Goal: Information Seeking & Learning: Check status

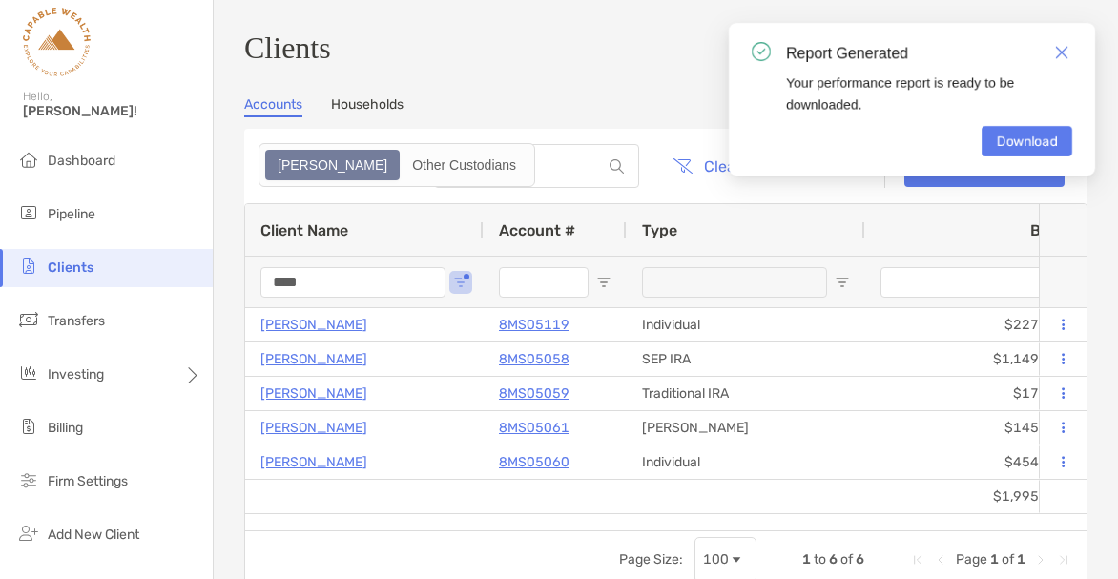
click at [482, 91] on div "Clients Accounts Households Zoe Other Custodians Clear Filters Open Account 1 t…" at bounding box center [665, 312] width 843 height 562
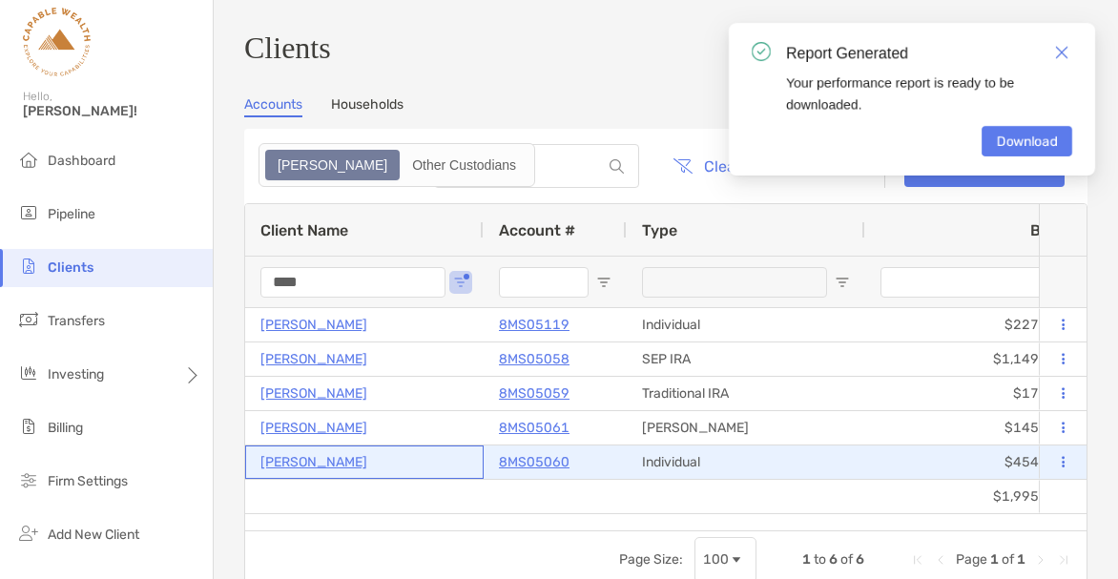
click at [320, 471] on p "[PERSON_NAME]" at bounding box center [313, 462] width 107 height 24
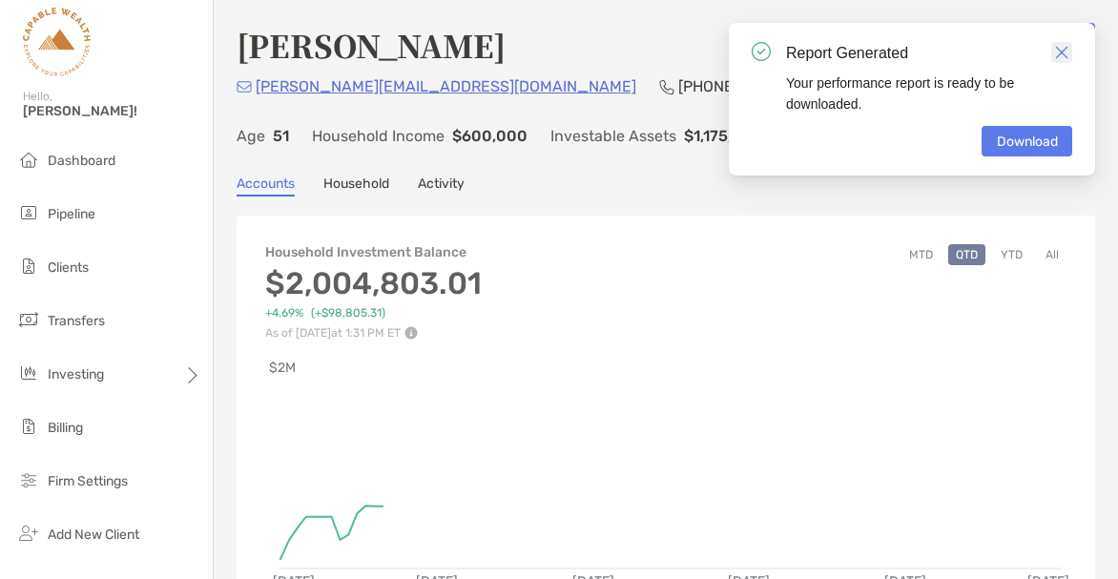
click at [1060, 53] on img "Close" at bounding box center [1061, 52] width 13 height 13
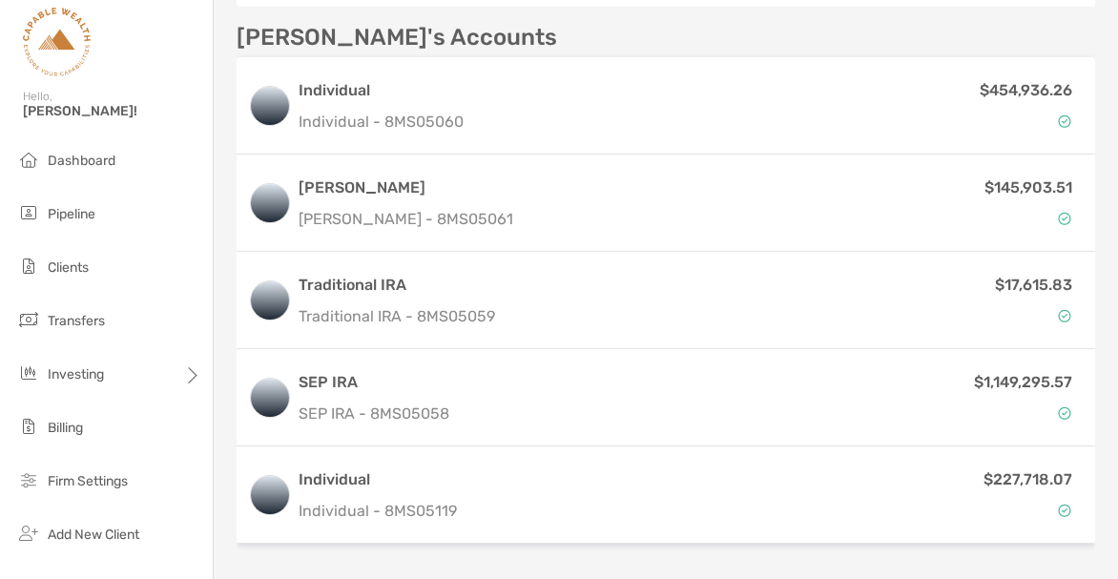
scroll to position [721, 0]
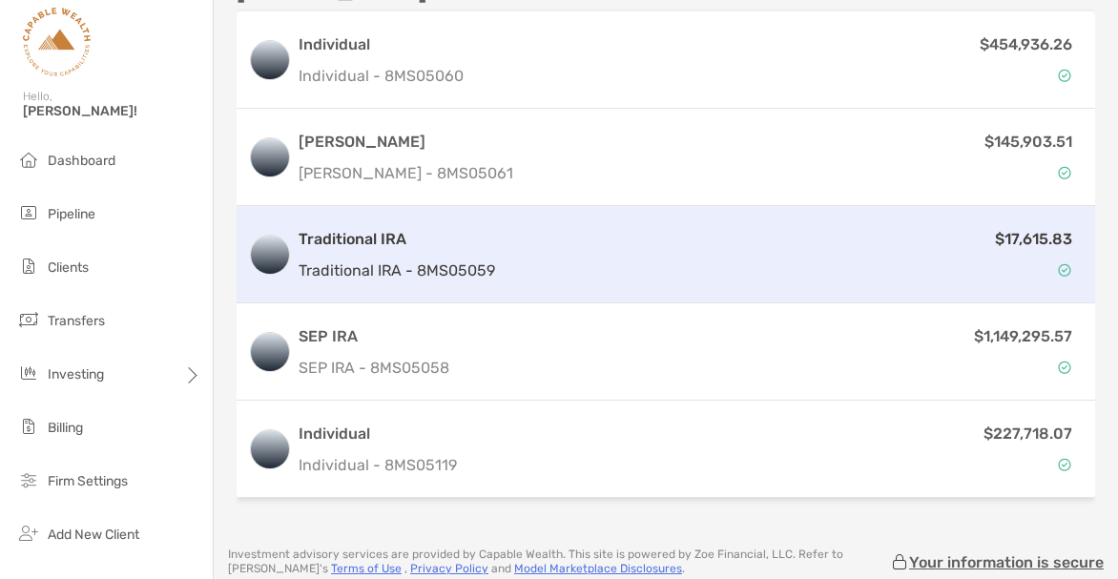
click at [414, 249] on h3 "Traditional IRA" at bounding box center [396, 239] width 196 height 23
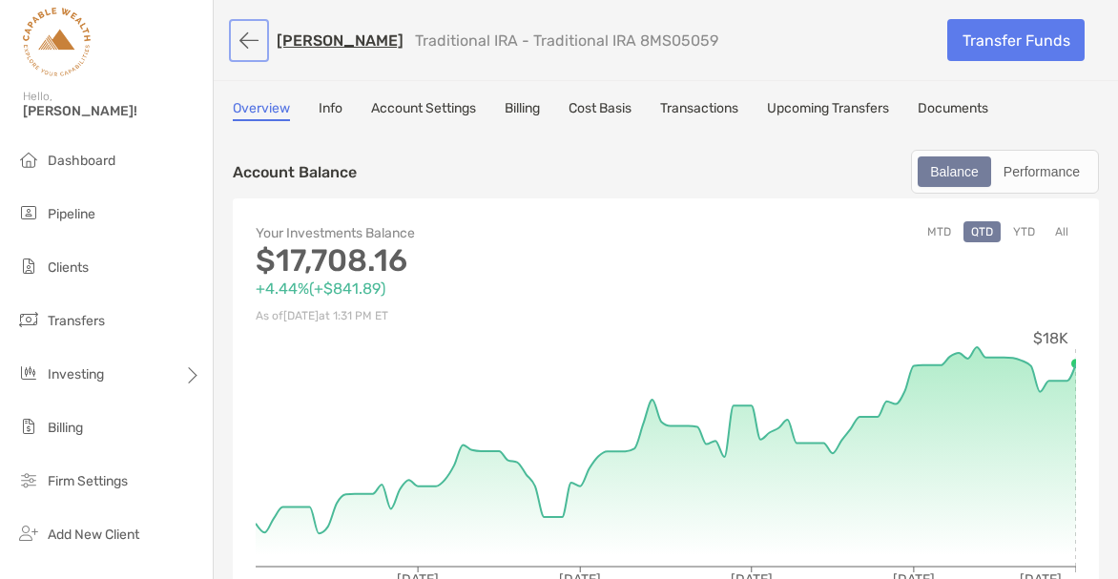
click at [253, 39] on button "button" at bounding box center [249, 40] width 32 height 35
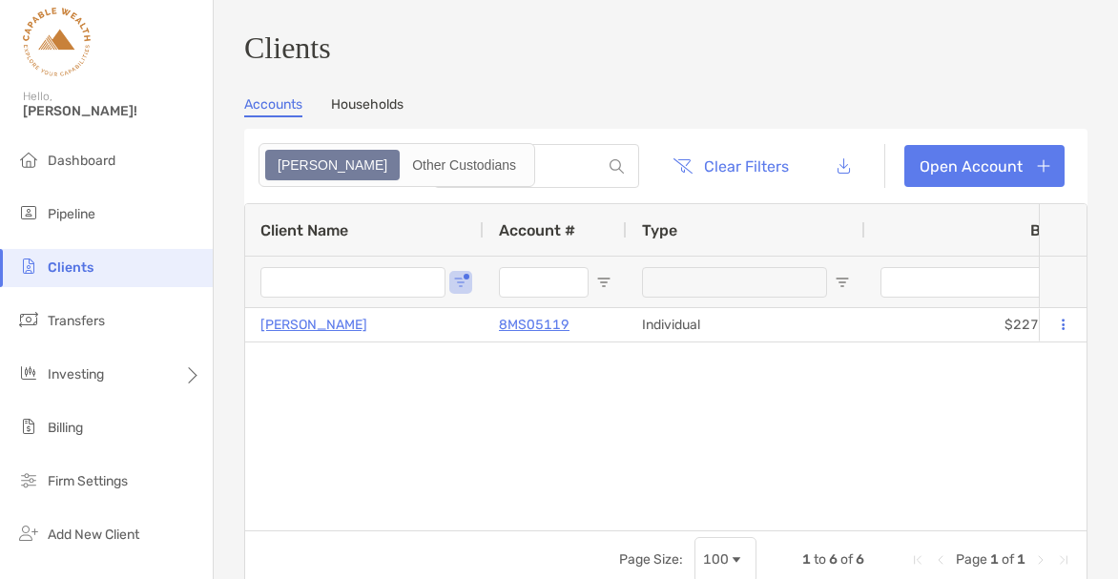
type input "****"
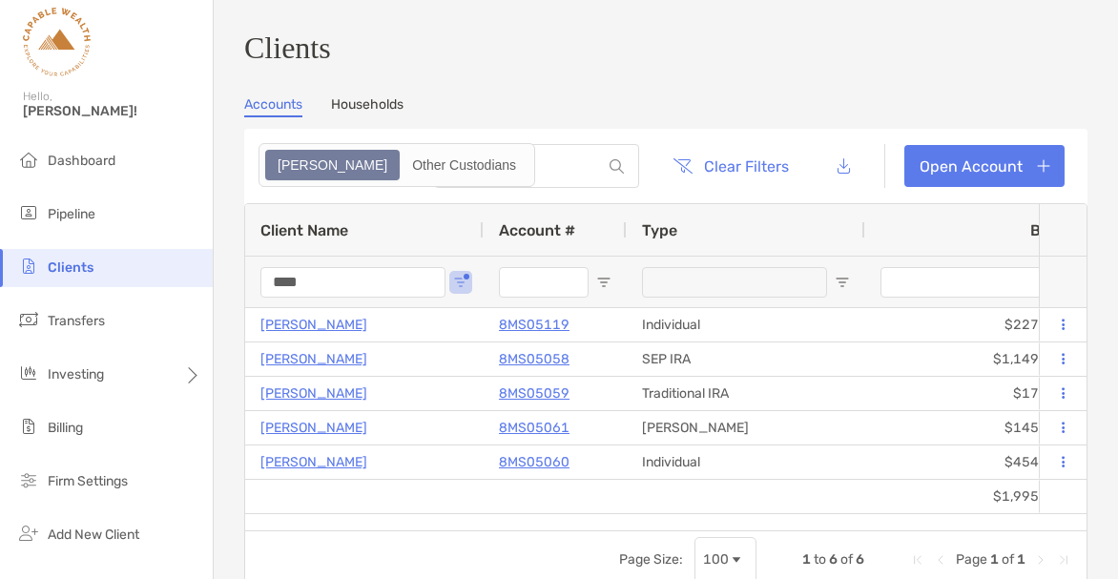
click at [630, 83] on div "Clients Accounts Households Zoe Other Custodians Clear Filters Open Account 1 t…" at bounding box center [665, 312] width 843 height 562
click at [384, 111] on link "Households" at bounding box center [367, 106] width 72 height 21
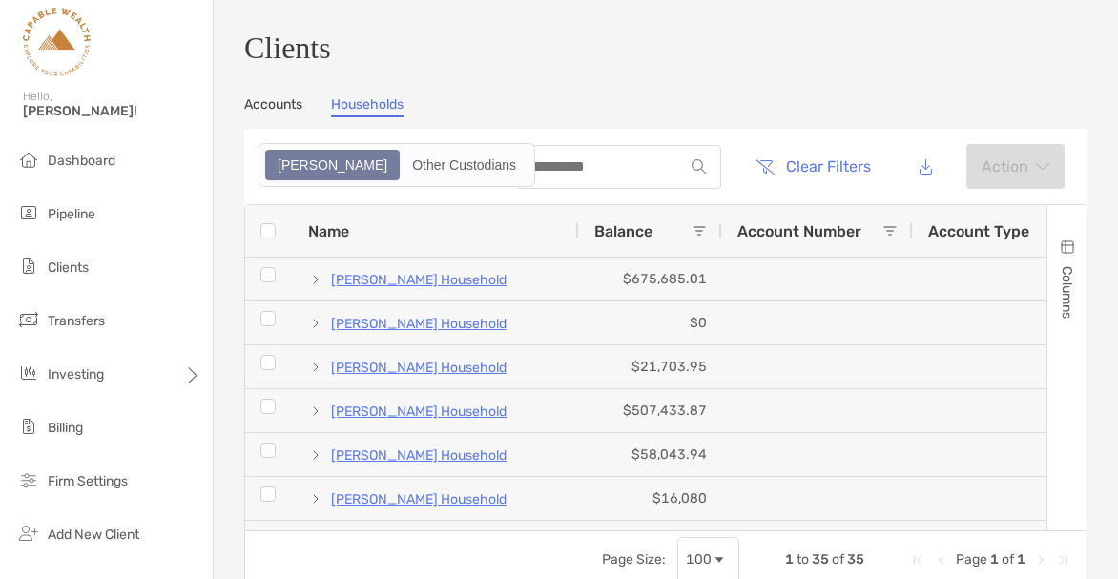
click at [542, 90] on div "Clients Accounts Households Zoe Other Custodians Clear Filters Action 1 to 35 o…" at bounding box center [665, 312] width 843 height 562
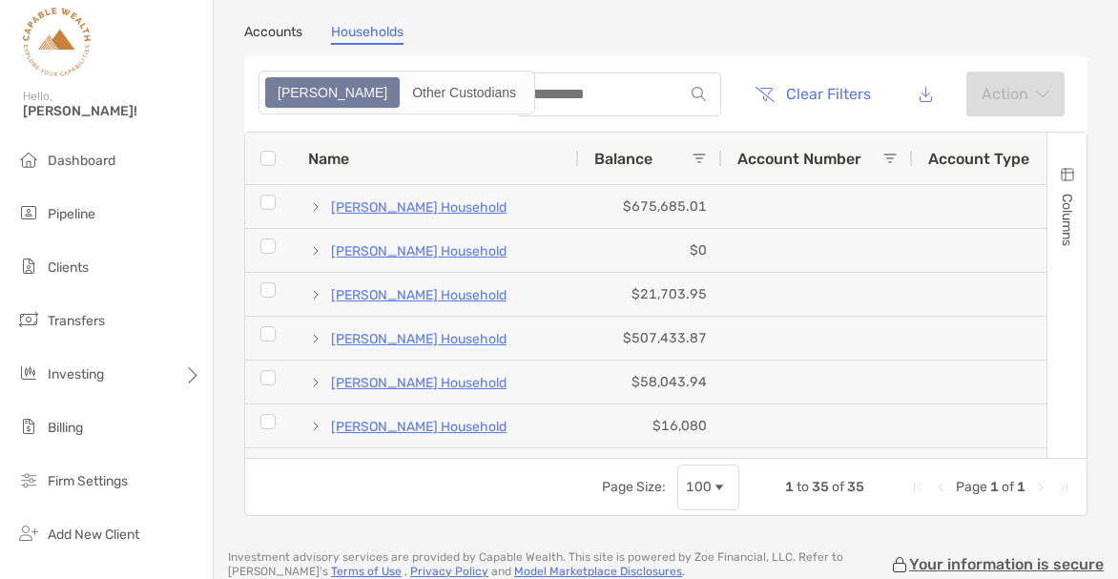
click at [301, 101] on div "Zoe" at bounding box center [332, 92] width 131 height 27
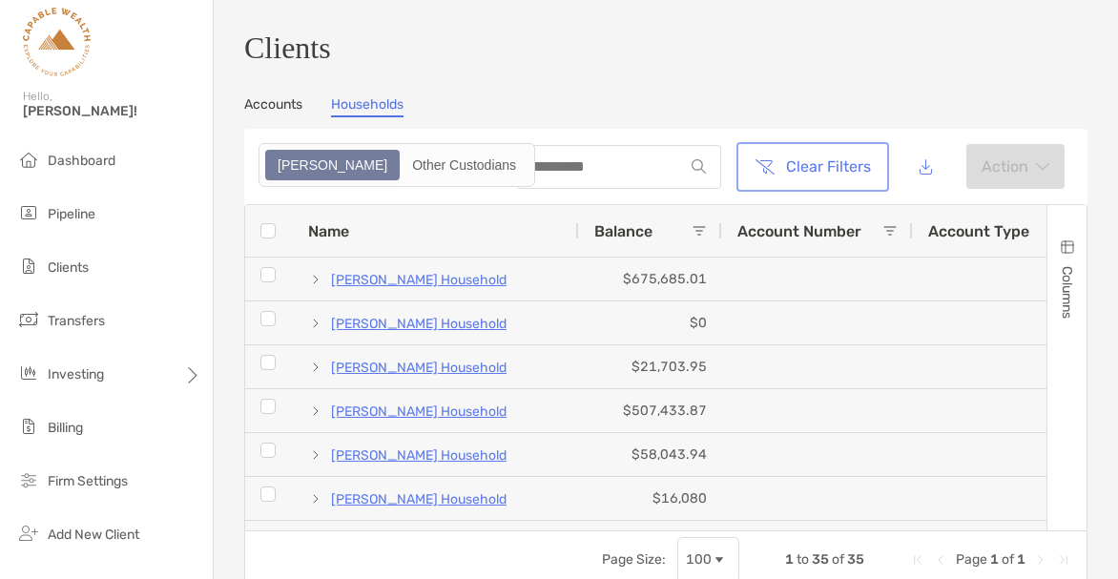
click at [800, 181] on button "Clear Filters" at bounding box center [812, 167] width 145 height 42
click at [284, 113] on link "Accounts" at bounding box center [273, 106] width 58 height 21
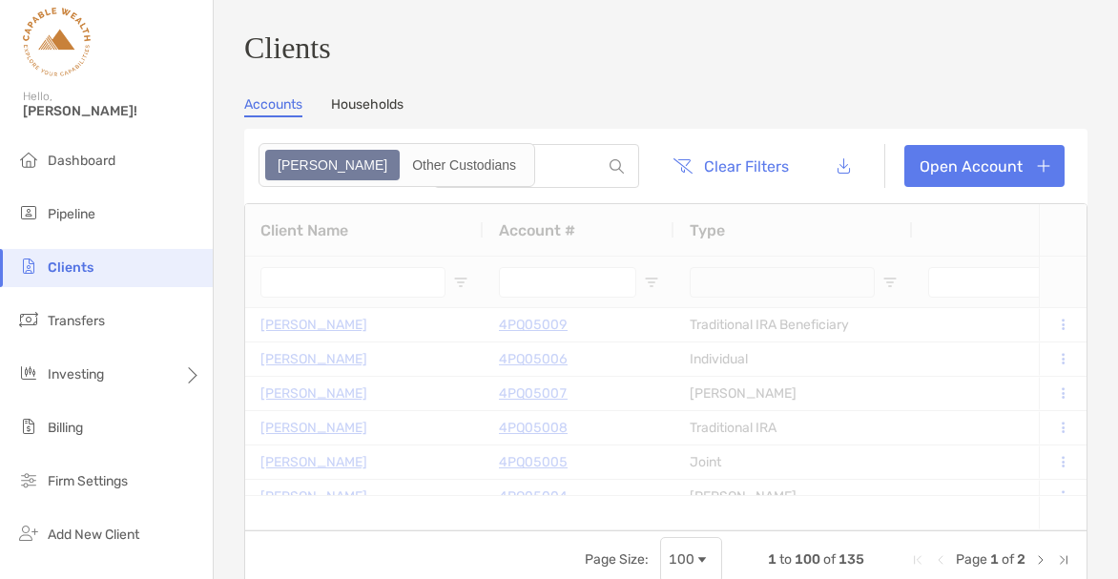
type input "****"
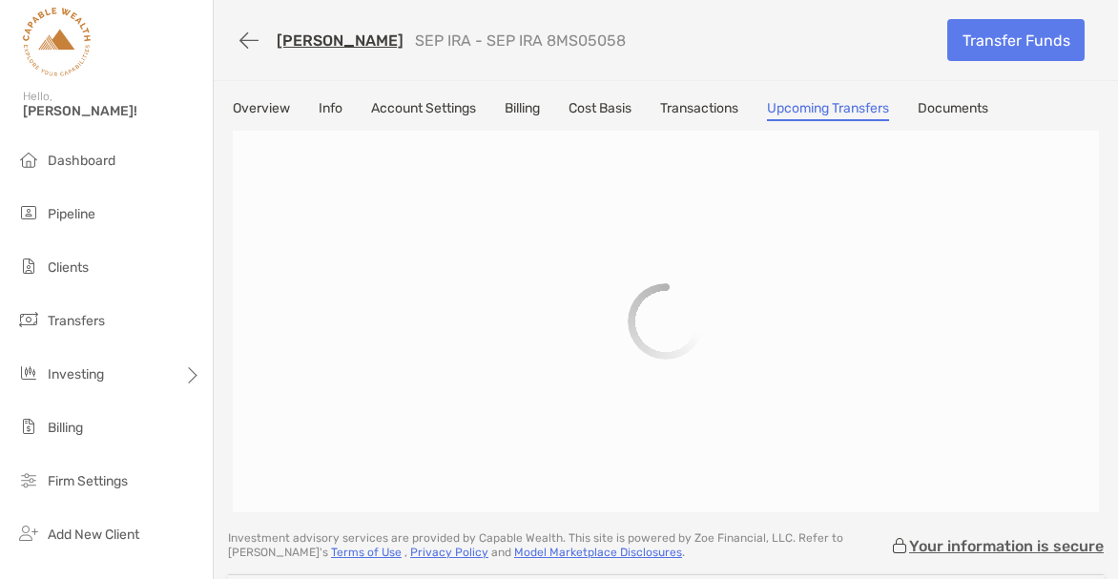
click at [833, 109] on link "Upcoming Transfers" at bounding box center [828, 110] width 122 height 21
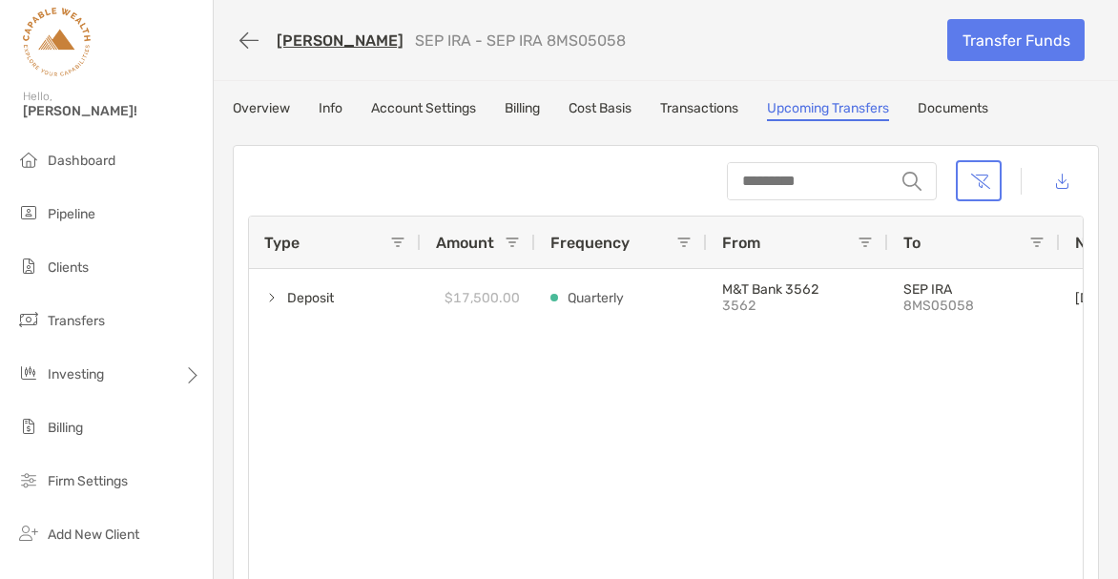
click at [261, 109] on link "Overview" at bounding box center [261, 110] width 57 height 21
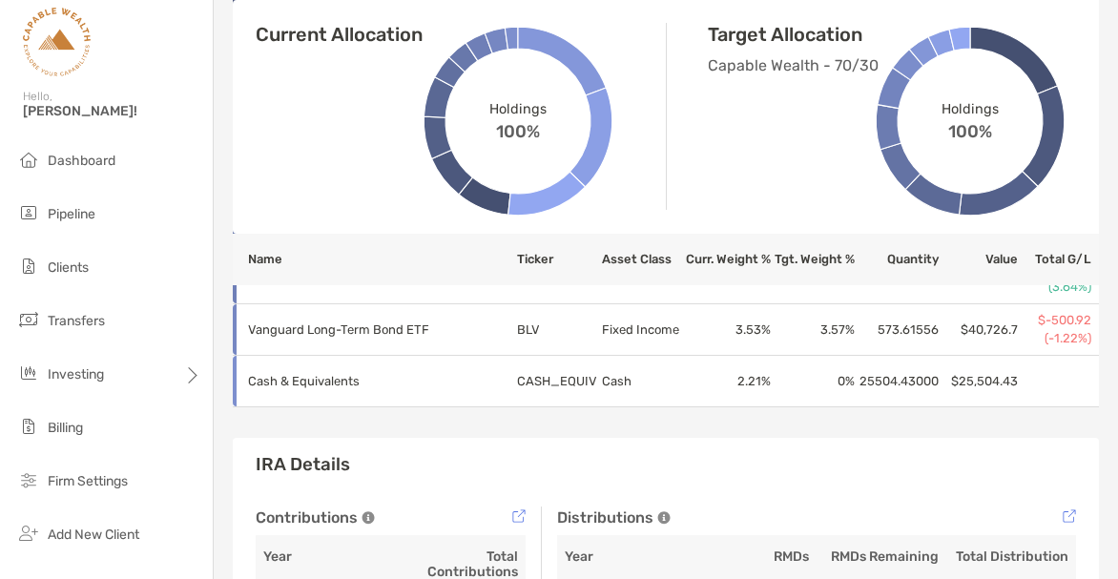
scroll to position [1200, 0]
